Goal: Transaction & Acquisition: Subscribe to service/newsletter

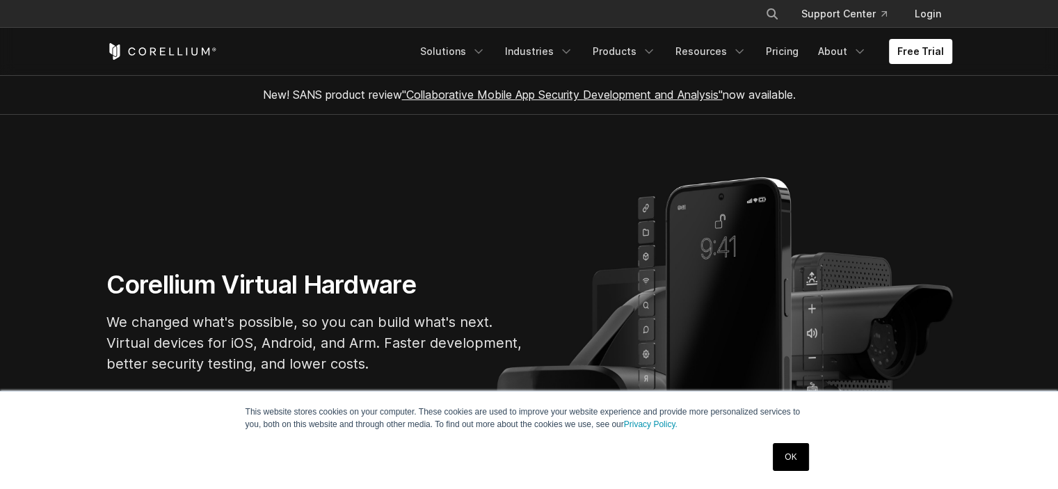
click at [788, 447] on link "OK" at bounding box center [789, 457] width 35 height 28
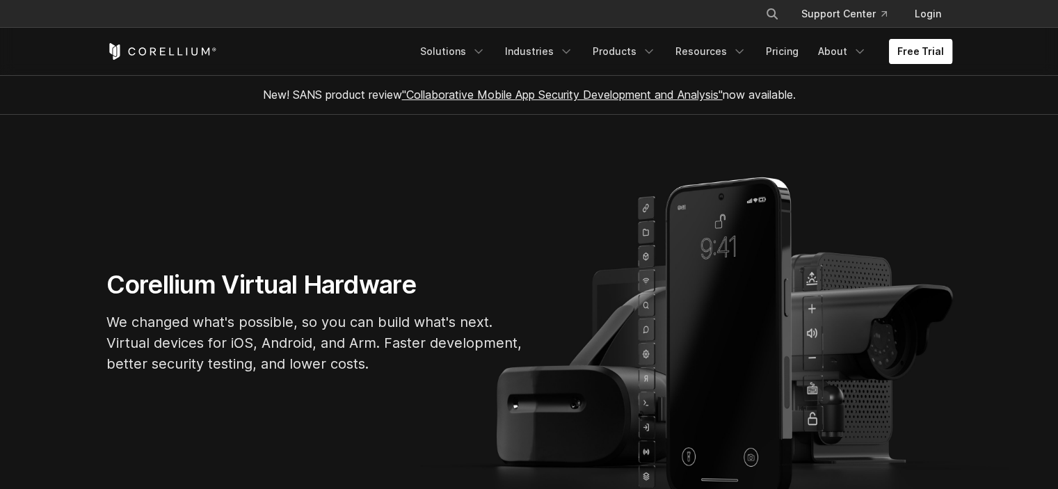
click at [919, 49] on link "Free Trial" at bounding box center [920, 51] width 63 height 25
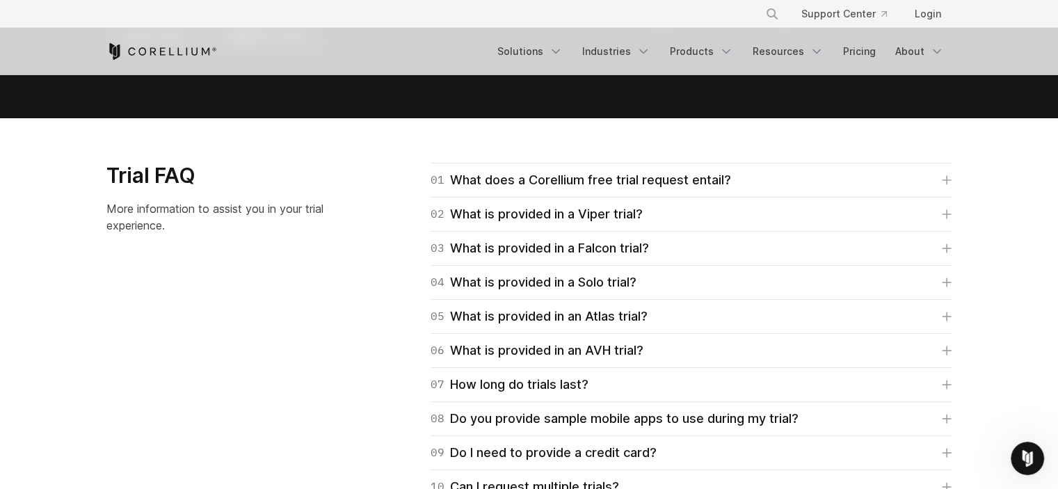
scroll to position [1947, 0]
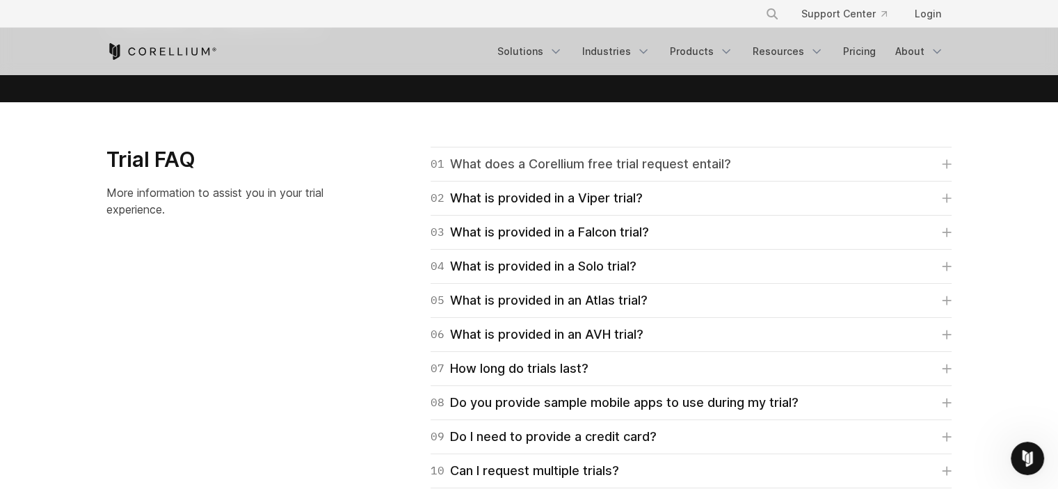
click at [583, 173] on div "01 What does a Corellium free trial request entail?" at bounding box center [580, 163] width 300 height 19
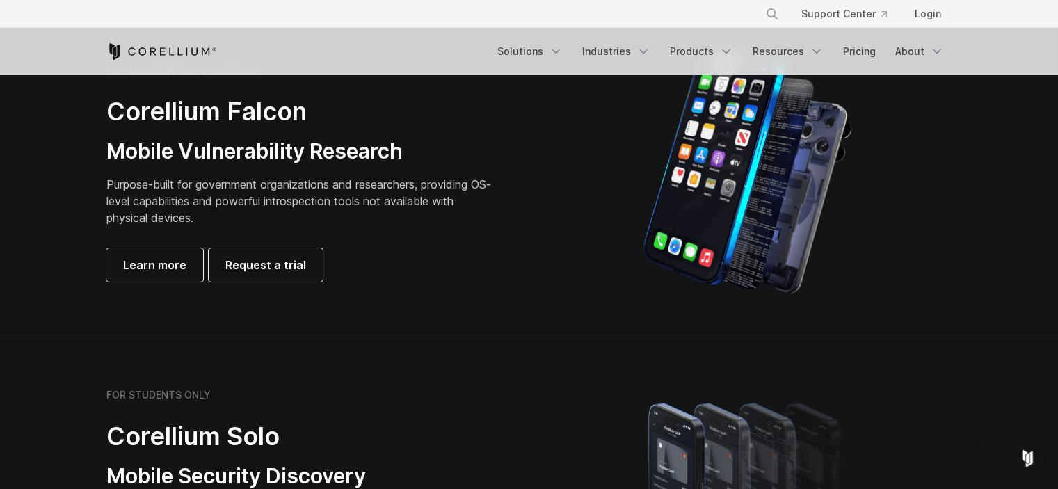
scroll to position [695, 0]
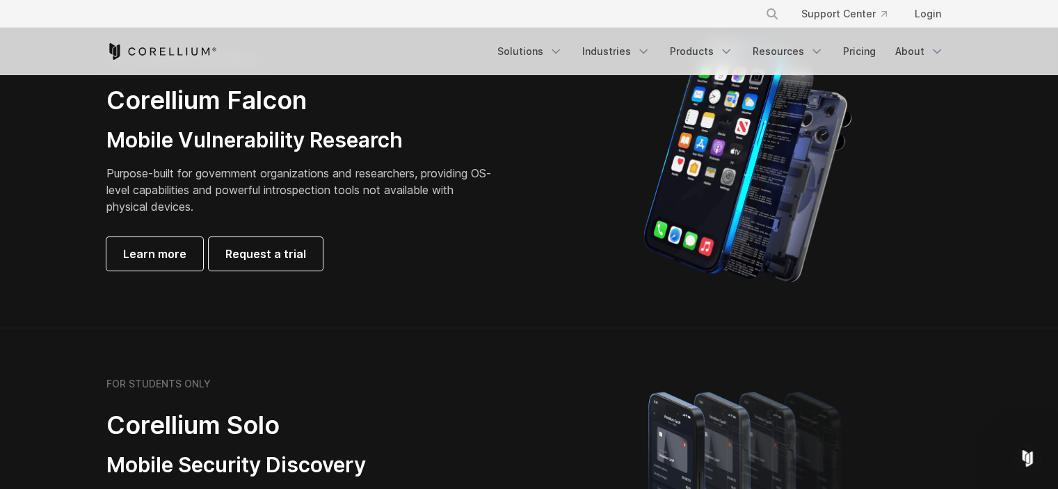
click at [905, 65] on div "Free Trial Solutions" at bounding box center [528, 51] width 845 height 47
click at [905, 52] on link "About" at bounding box center [918, 51] width 65 height 25
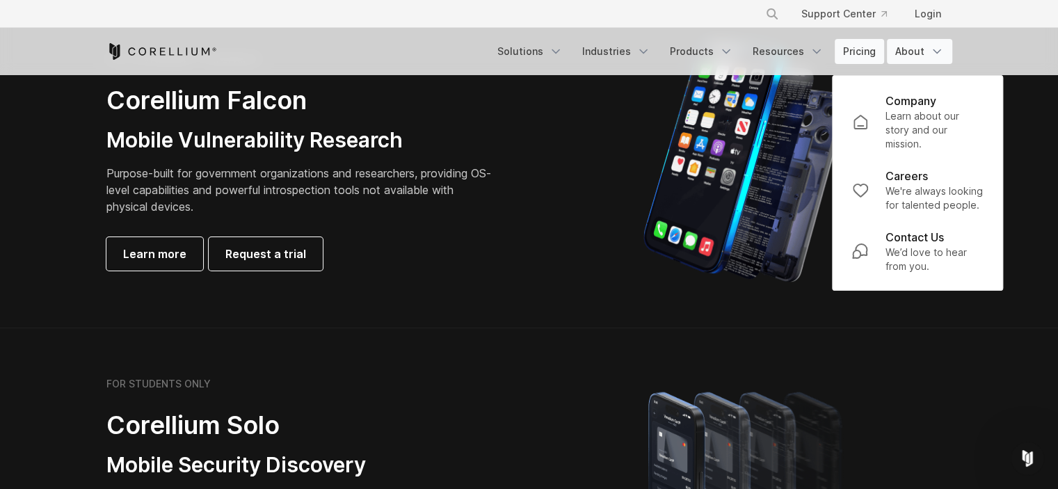
click at [843, 52] on link "Pricing" at bounding box center [858, 51] width 49 height 25
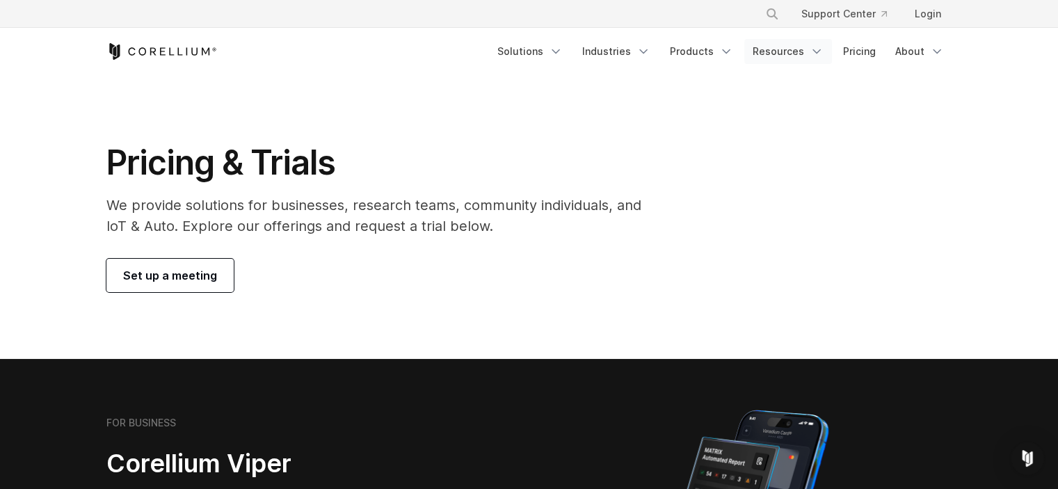
click at [787, 54] on link "Resources" at bounding box center [788, 51] width 88 height 25
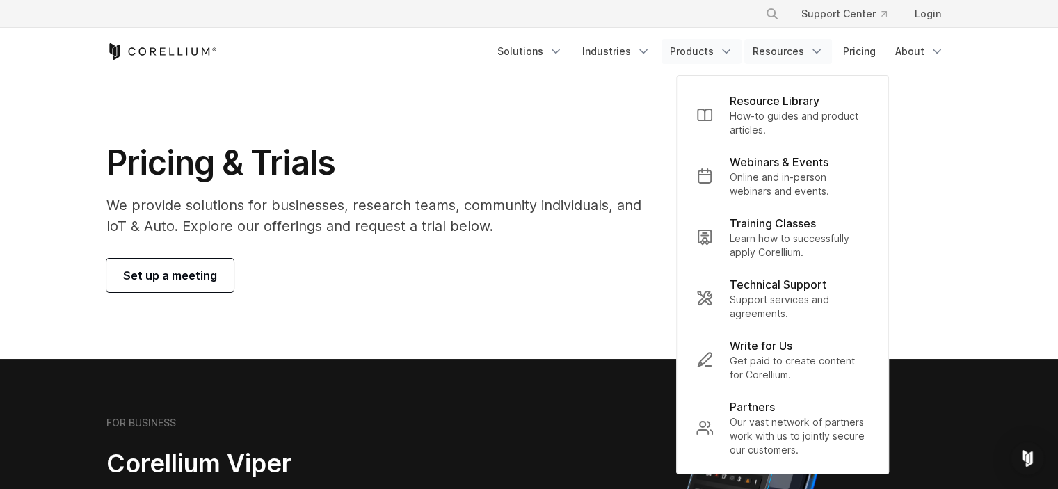
click at [706, 51] on link "Products" at bounding box center [701, 51] width 80 height 25
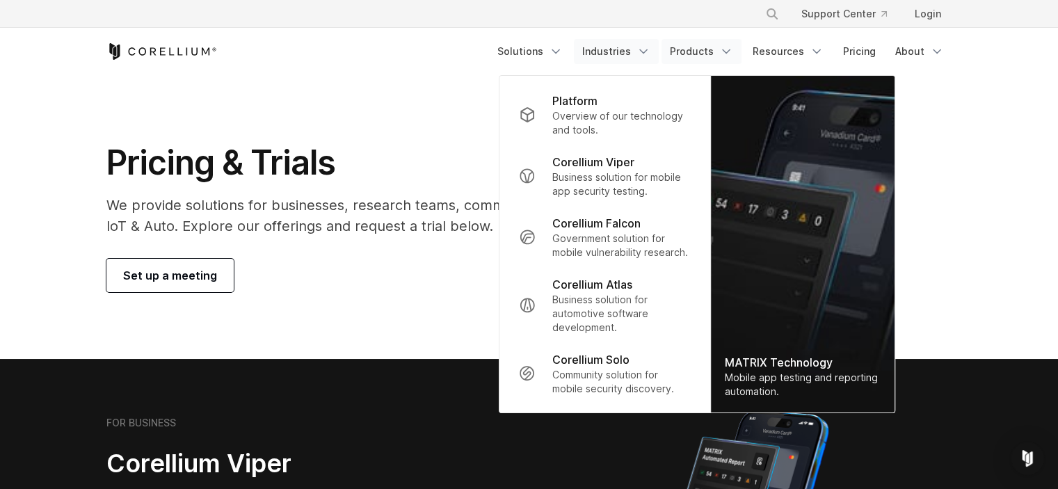
click at [624, 42] on link "Industries" at bounding box center [616, 51] width 85 height 25
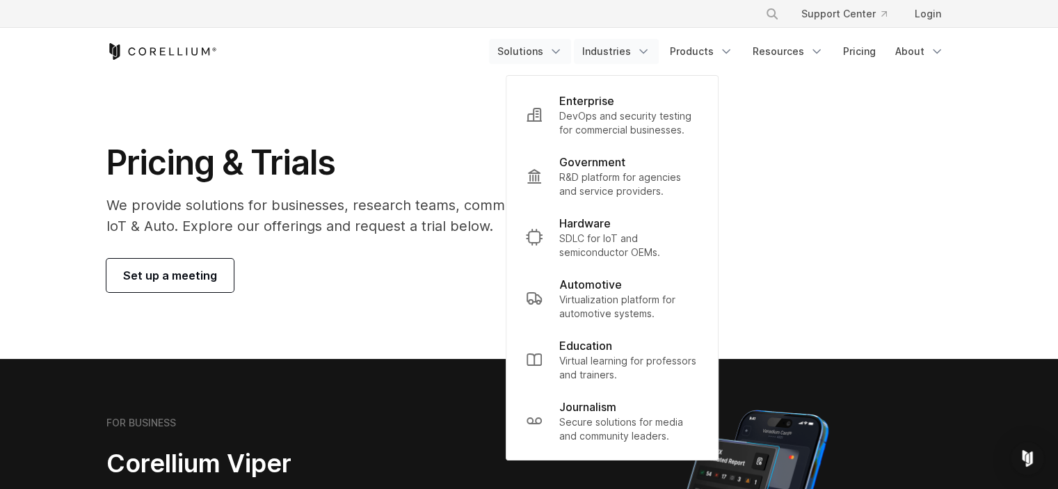
click at [545, 54] on link "Solutions" at bounding box center [530, 51] width 82 height 25
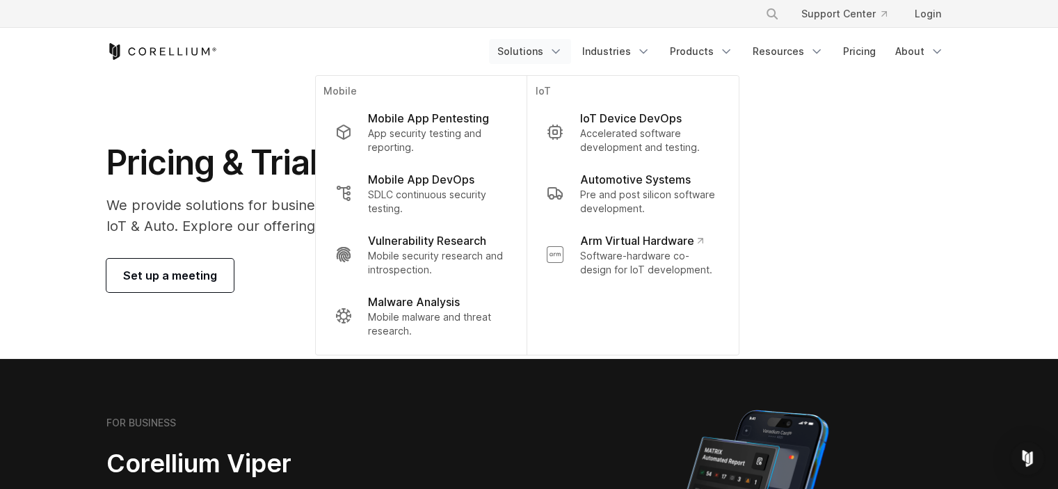
click at [840, 193] on div "Pricing & Trials We provide solutions for businesses, research teams, community…" at bounding box center [528, 217] width 873 height 150
